Goal: Task Accomplishment & Management: Manage account settings

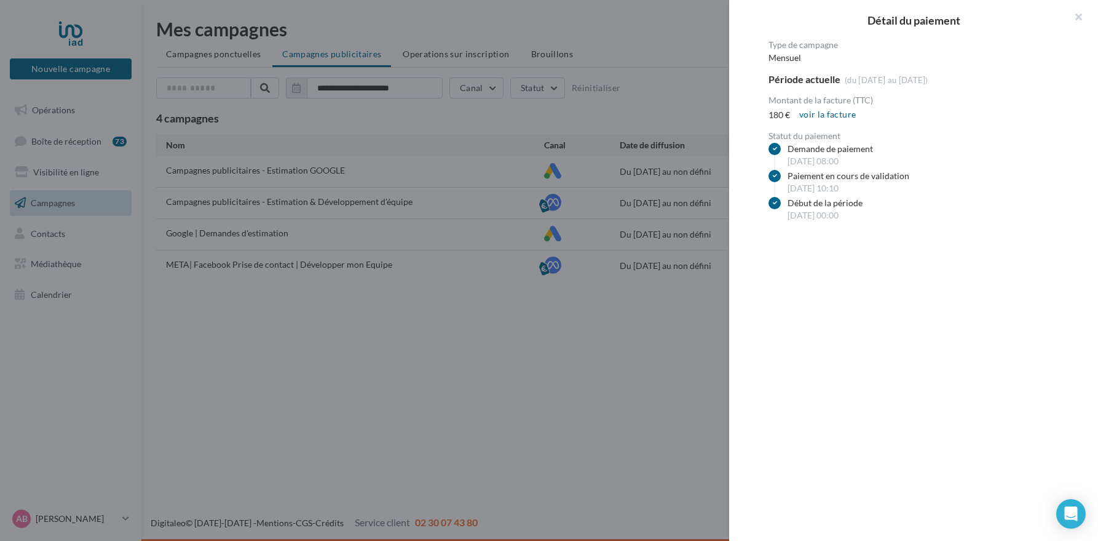
click at [694, 317] on div at bounding box center [549, 270] width 1098 height 541
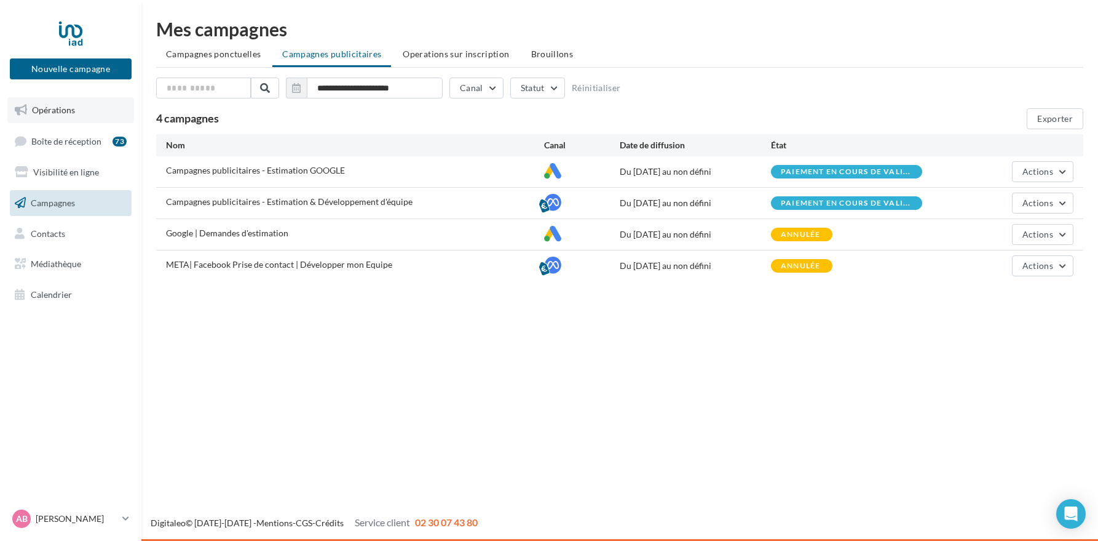
click at [56, 112] on span "Opérations" at bounding box center [53, 110] width 43 height 10
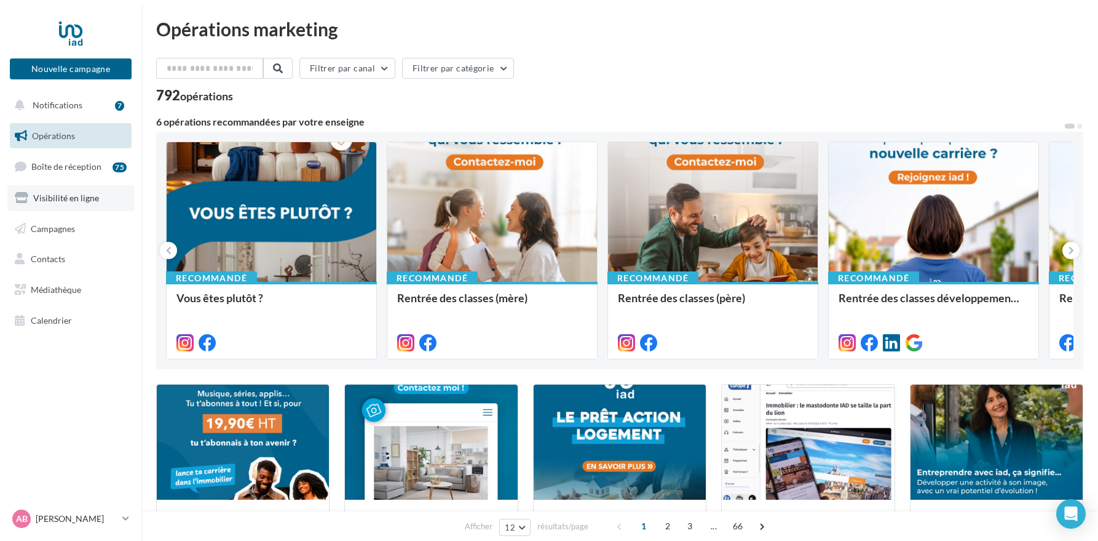
click at [84, 204] on link "Visibilité en ligne" at bounding box center [70, 198] width 127 height 26
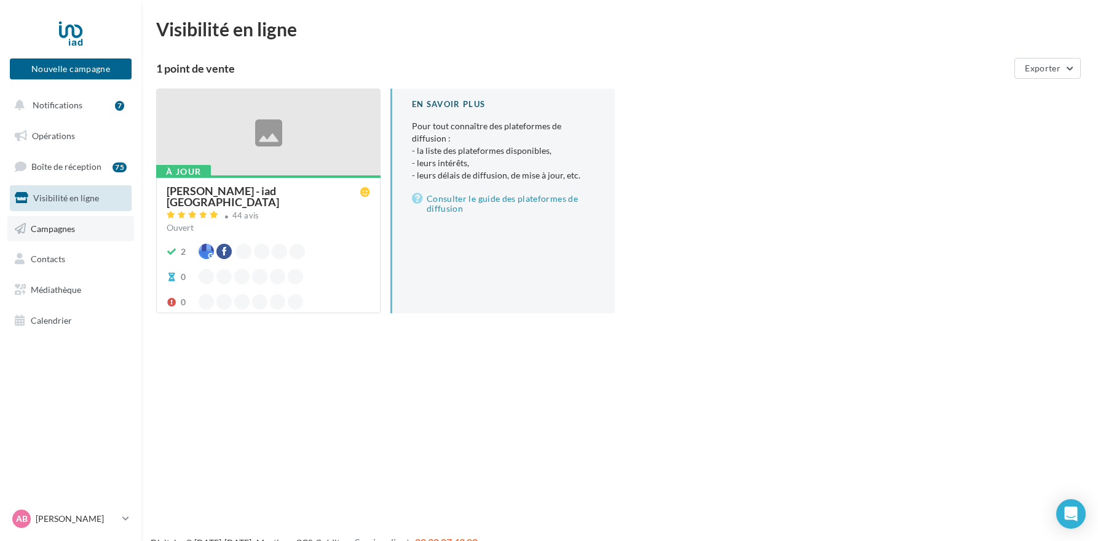
click at [75, 235] on link "Campagnes" at bounding box center [70, 229] width 127 height 26
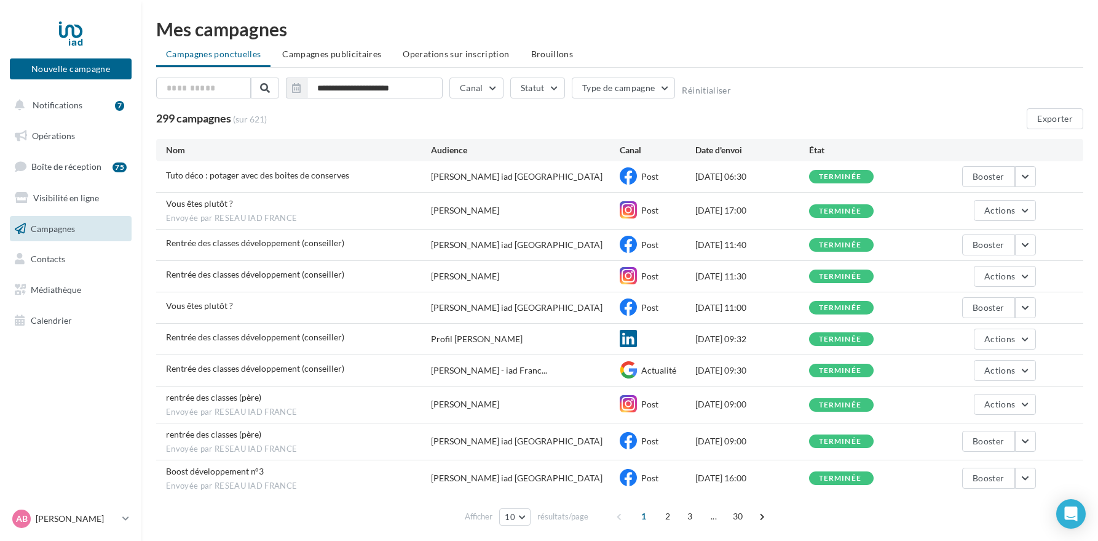
click at [327, 56] on span "Campagnes publicitaires" at bounding box center [331, 54] width 99 height 10
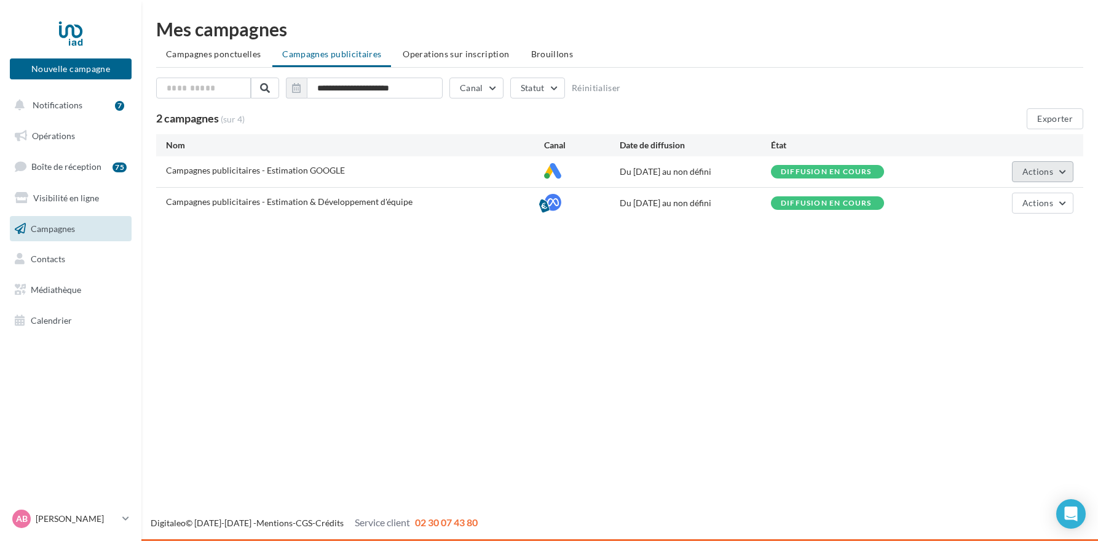
click at [1038, 178] on button "Actions" at bounding box center [1042, 171] width 61 height 21
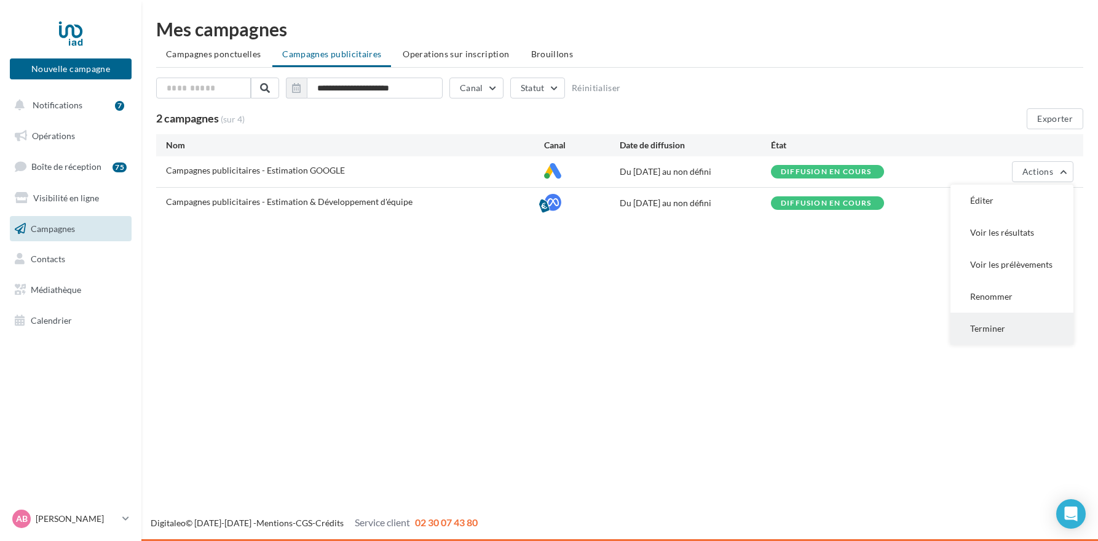
click at [977, 335] on button "Terminer" at bounding box center [1012, 328] width 123 height 32
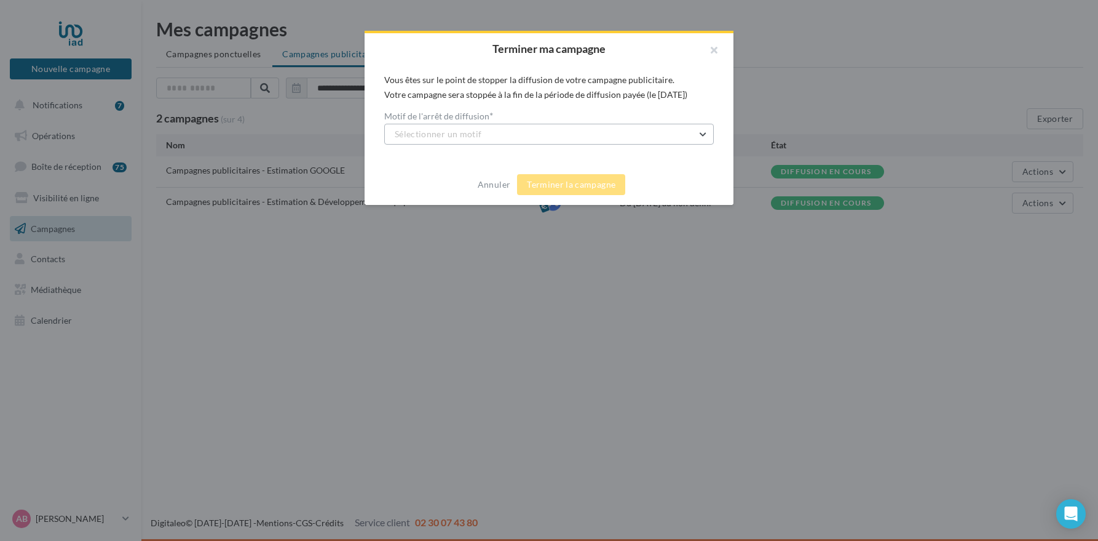
click at [577, 132] on button "Sélectionner un motif" at bounding box center [549, 134] width 330 height 21
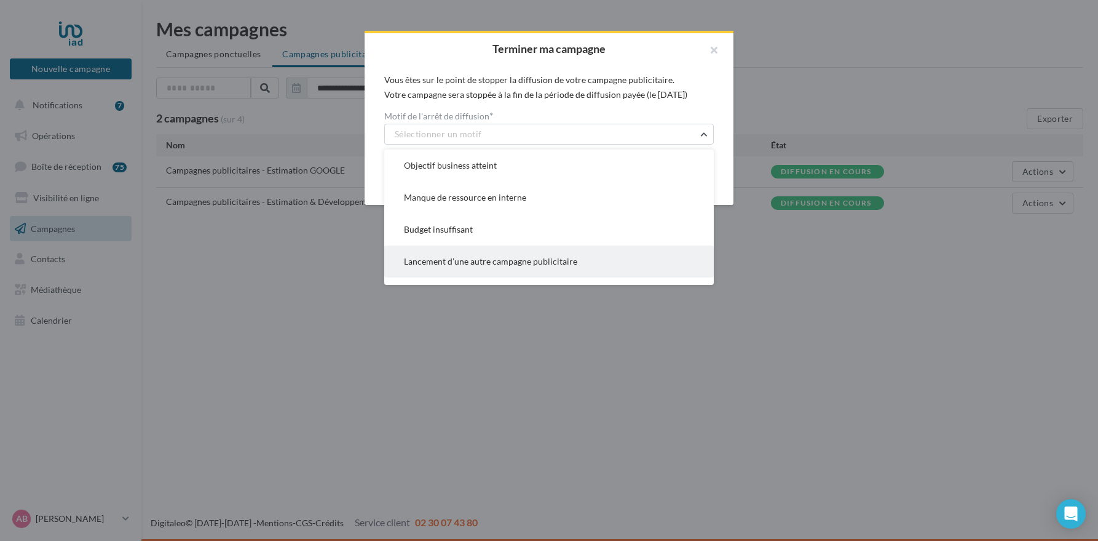
click at [530, 259] on span "Lancement d’une autre campagne publicitaire" at bounding box center [490, 261] width 173 height 10
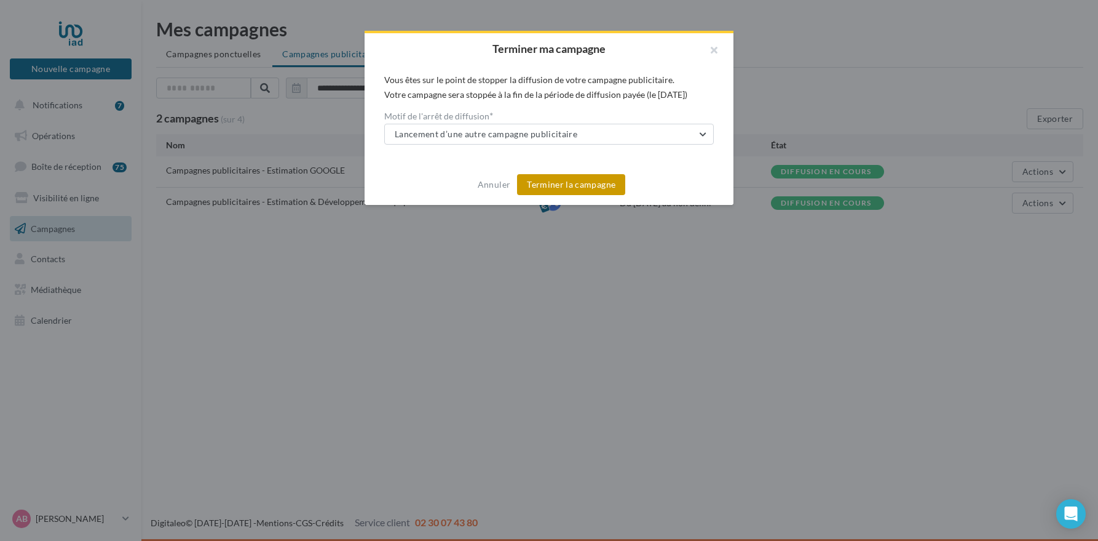
click at [555, 188] on button "Terminer la campagne" at bounding box center [571, 184] width 108 height 21
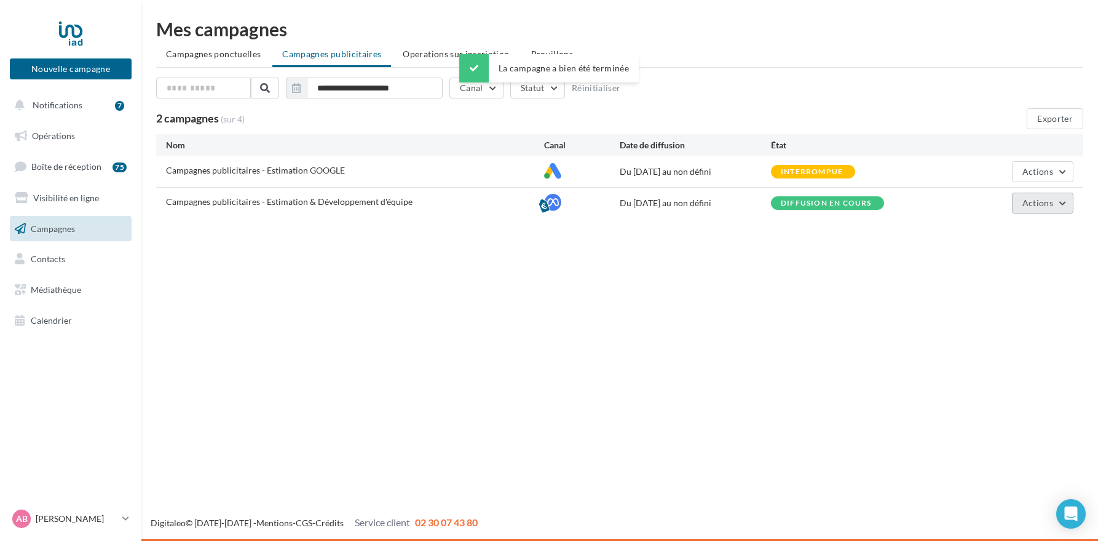
click at [1035, 207] on span "Actions" at bounding box center [1038, 202] width 31 height 10
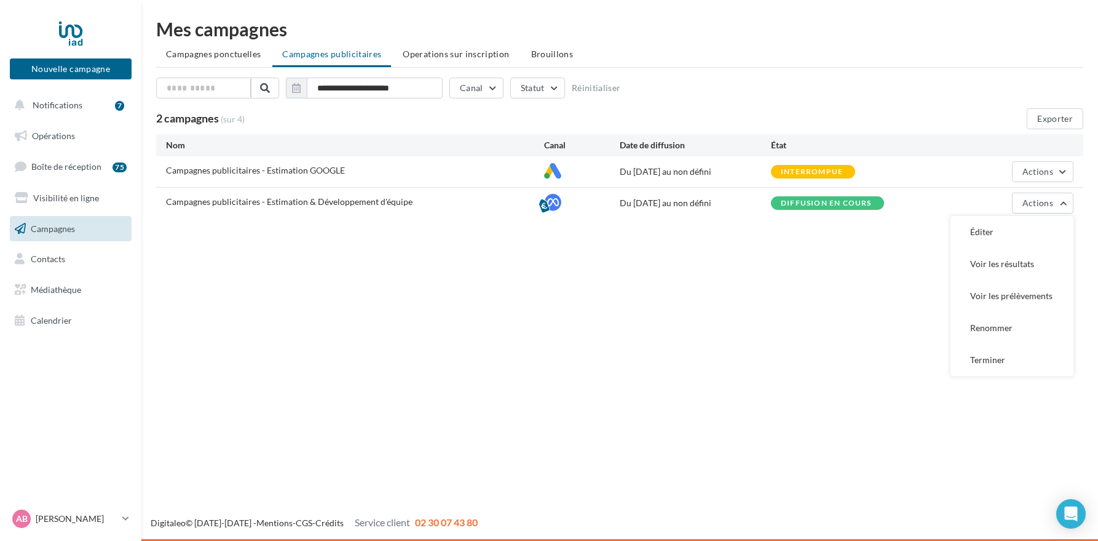
click at [984, 237] on button "Éditer" at bounding box center [1012, 232] width 123 height 32
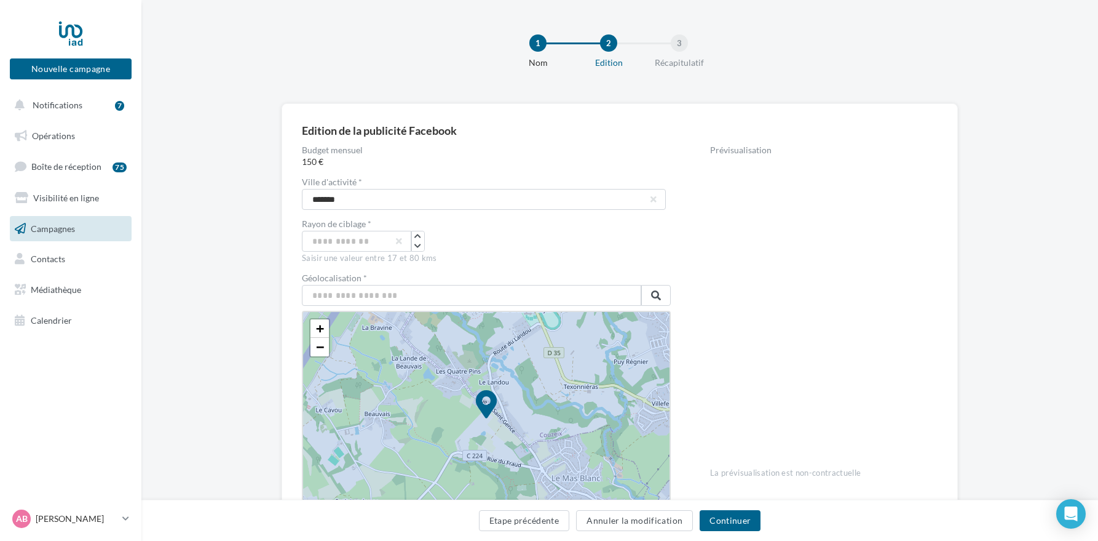
click at [76, 229] on link "Campagnes" at bounding box center [70, 229] width 127 height 26
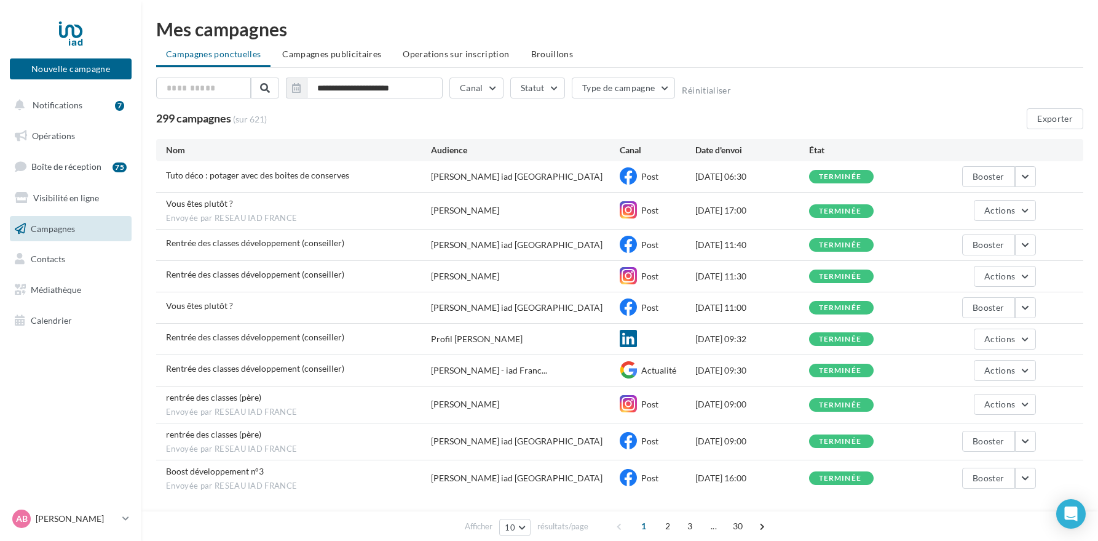
click at [347, 50] on span "Campagnes publicitaires" at bounding box center [331, 54] width 99 height 10
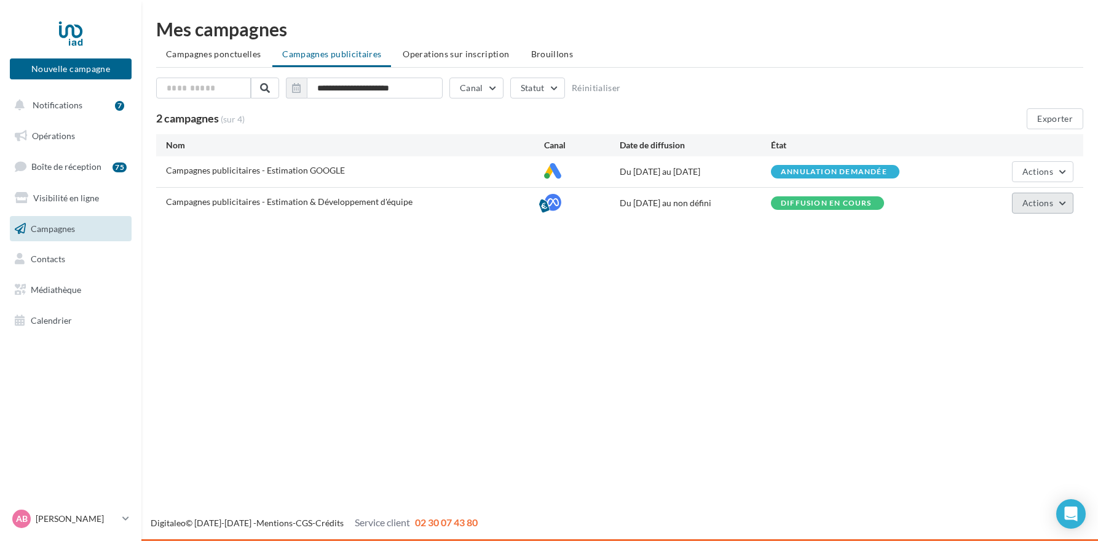
click at [1055, 202] on button "Actions" at bounding box center [1042, 202] width 61 height 21
click at [1000, 362] on button "Terminer" at bounding box center [1012, 360] width 123 height 32
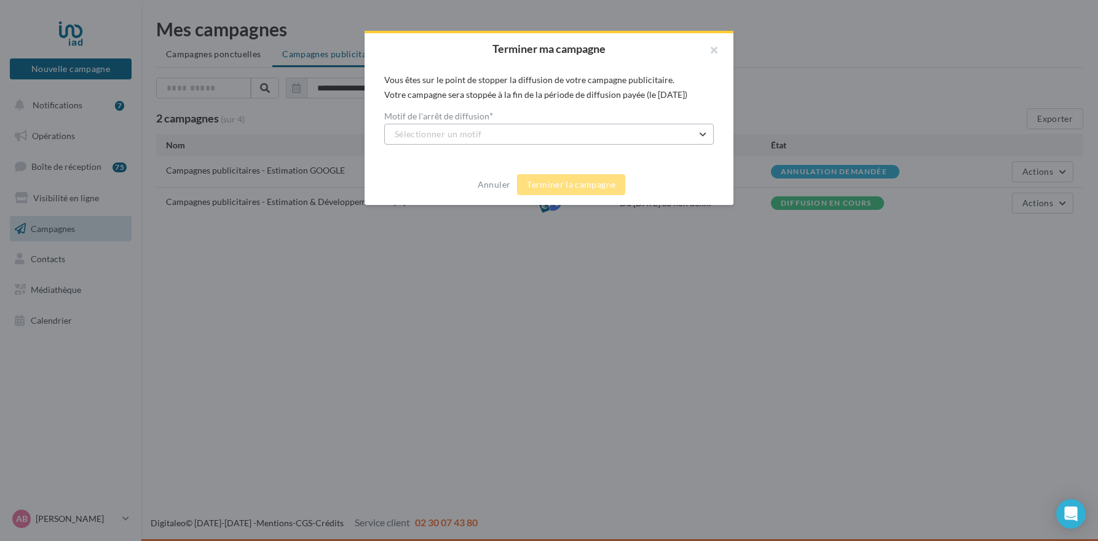
click at [510, 138] on button "Sélectionner un motif" at bounding box center [549, 134] width 330 height 21
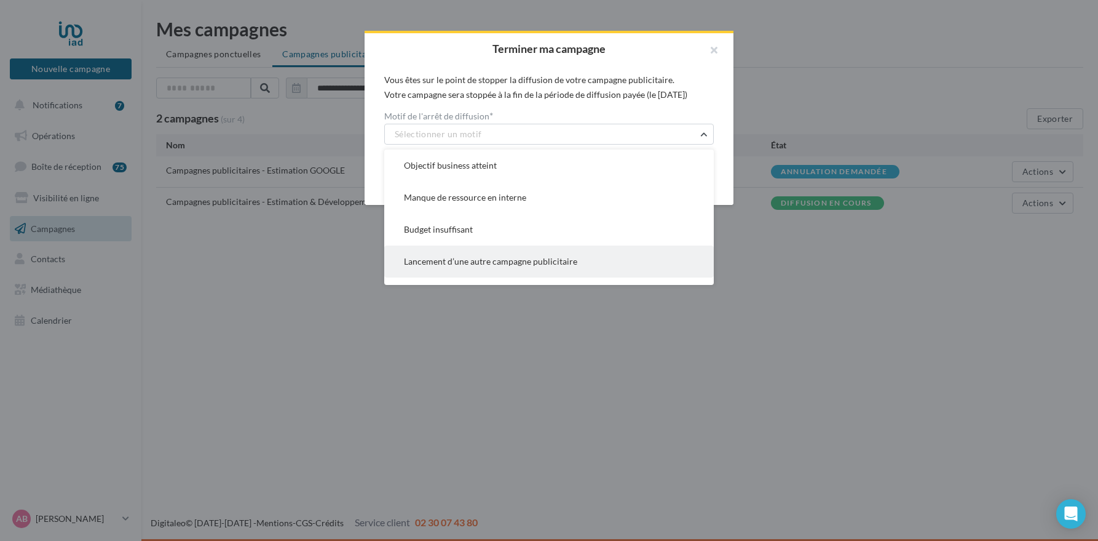
click at [504, 259] on span "Lancement d’une autre campagne publicitaire" at bounding box center [490, 261] width 173 height 10
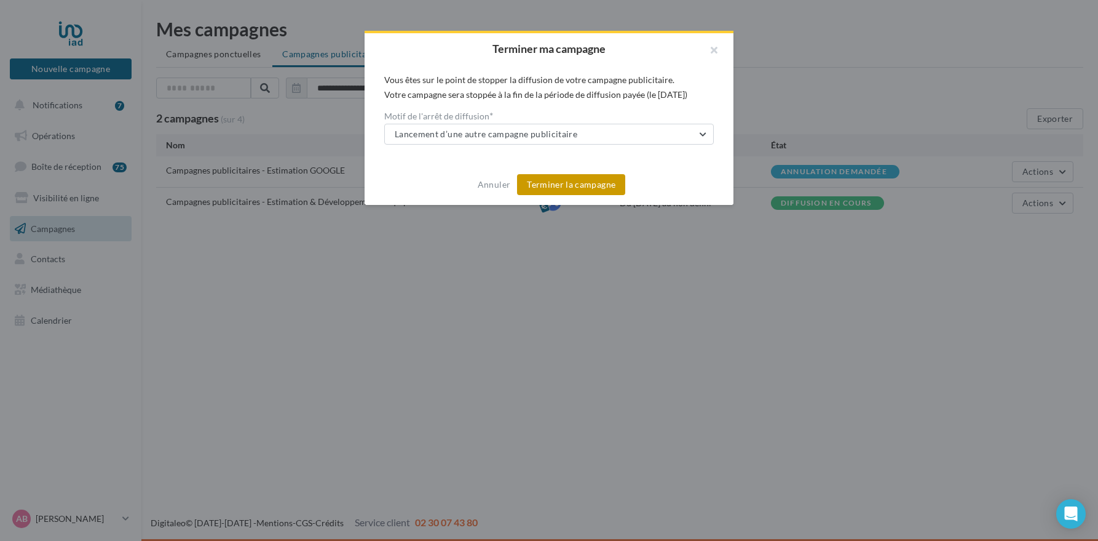
click at [564, 185] on button "Terminer la campagne" at bounding box center [571, 184] width 108 height 21
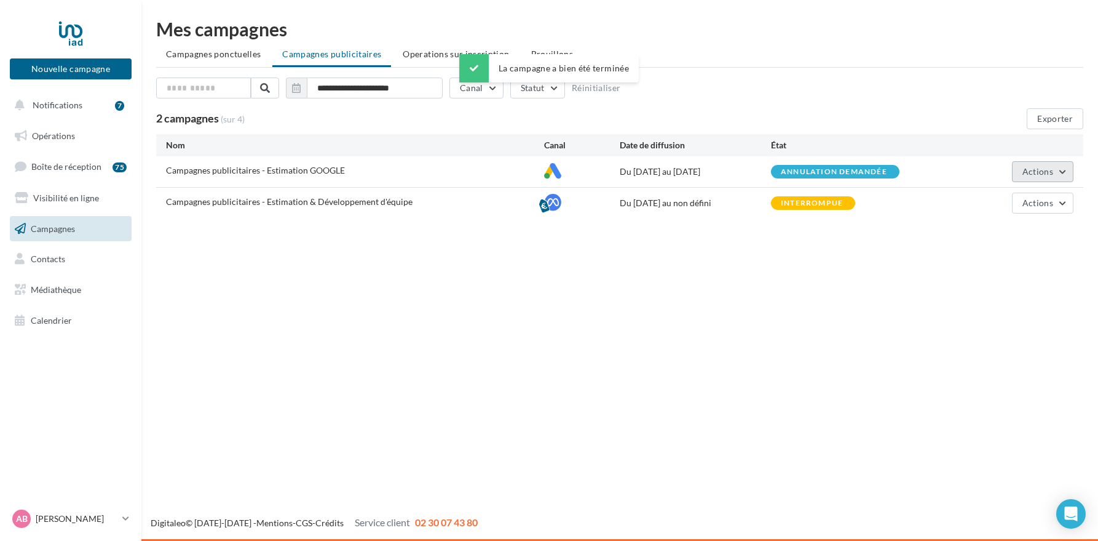
click at [1055, 175] on button "Actions" at bounding box center [1042, 171] width 61 height 21
click at [1012, 228] on button "Voir les résultats" at bounding box center [1012, 232] width 123 height 32
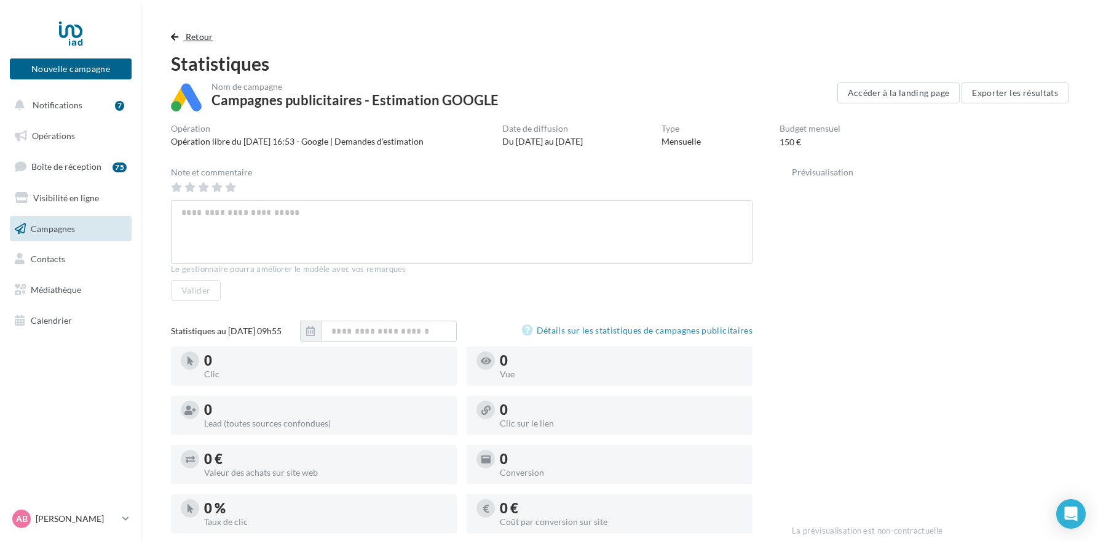
click at [189, 37] on span "Retour" at bounding box center [200, 36] width 28 height 10
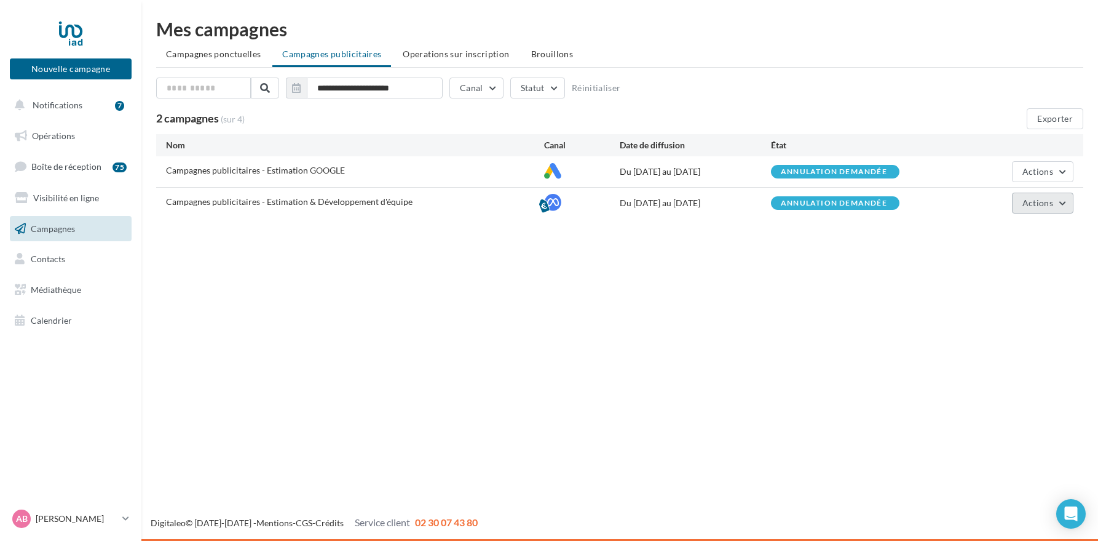
click at [1026, 208] on button "Actions" at bounding box center [1042, 202] width 61 height 21
click at [1001, 261] on button "Voir les résultats" at bounding box center [1012, 264] width 123 height 32
